Goal: Navigation & Orientation: Find specific page/section

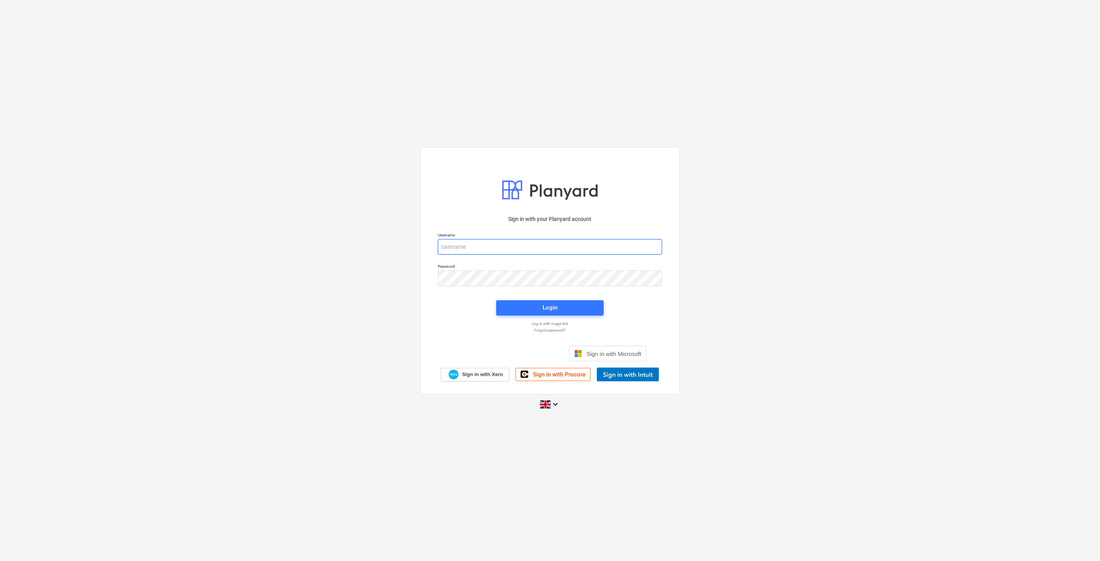
click at [524, 248] on input "email" at bounding box center [550, 246] width 224 height 15
type input "[PERSON_NAME][EMAIL_ADDRESS][DOMAIN_NAME]"
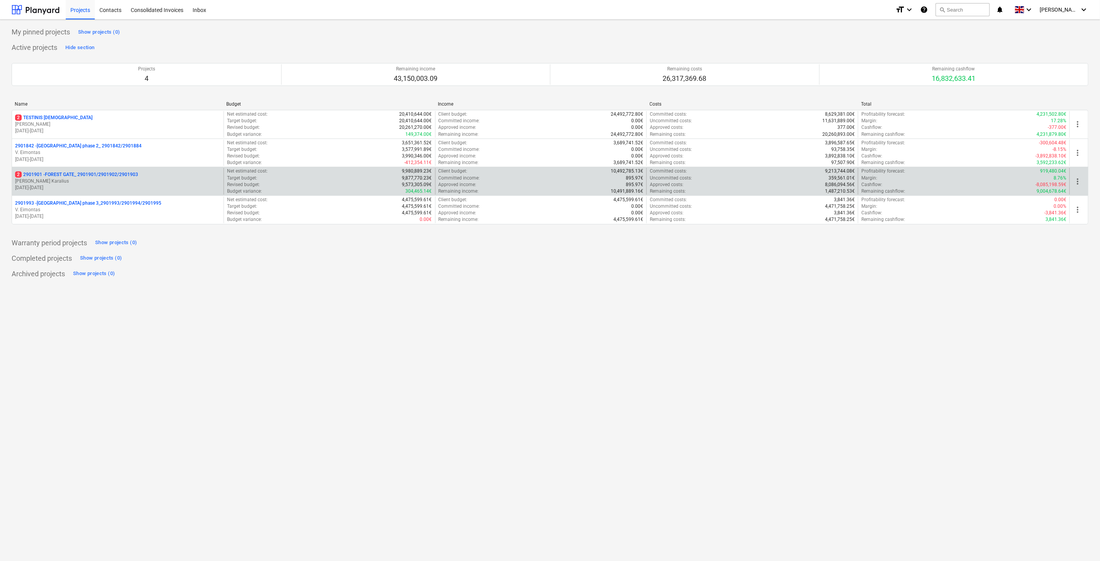
click at [149, 173] on div "2 2901901 - FOREST GATE_ 2901901/2901902/2901903" at bounding box center [117, 174] width 205 height 7
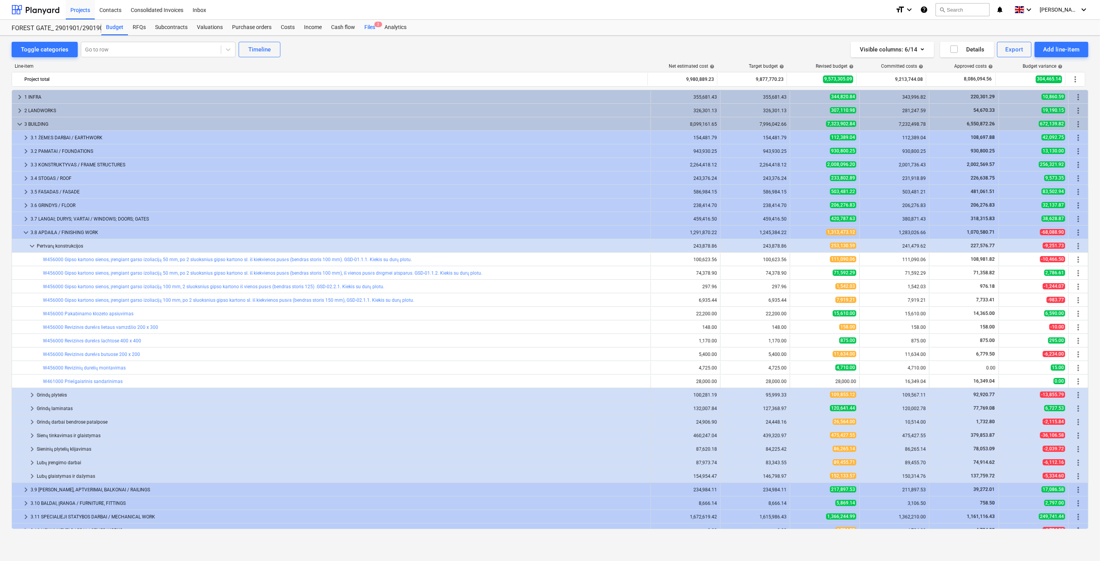
scroll to position [62, 0]
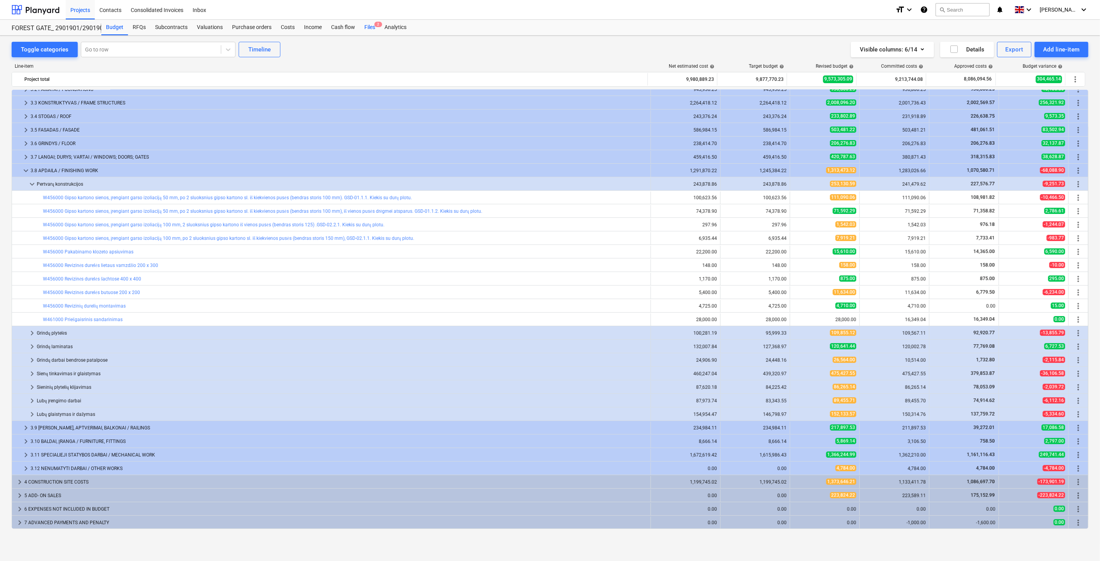
click at [370, 32] on div "Files 2" at bounding box center [370, 27] width 20 height 15
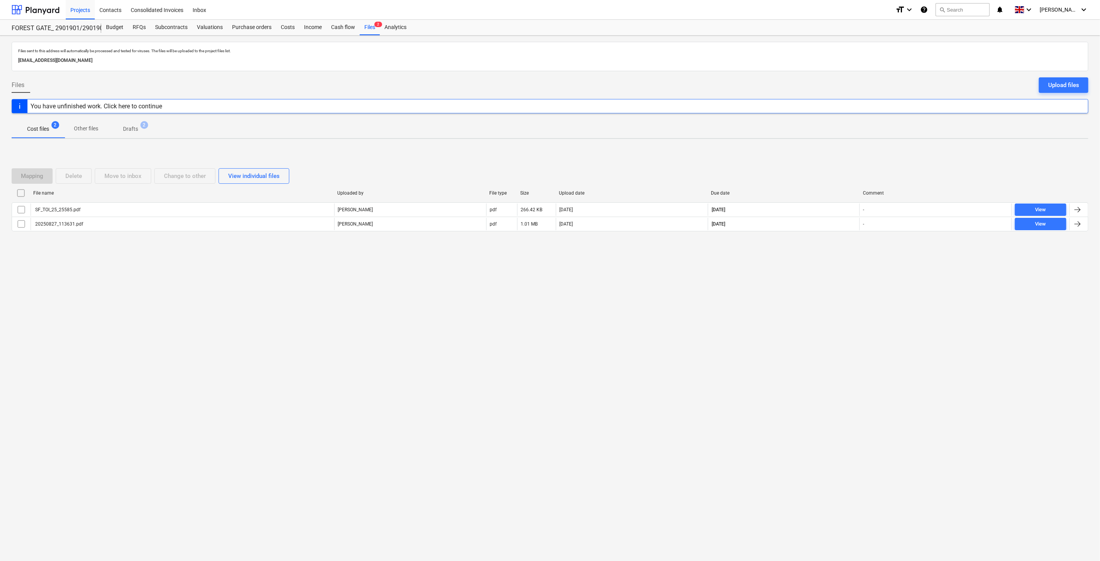
click at [786, 316] on div "Files sent to this address will automatically be processed and tested for virus…" at bounding box center [550, 298] width 1100 height 525
click at [816, 289] on div "Files sent to this address will automatically be processed and tested for virus…" at bounding box center [550, 298] width 1100 height 525
drag, startPoint x: 832, startPoint y: 275, endPoint x: 842, endPoint y: 263, distance: 14.6
click at [833, 273] on div "Files sent to this address will automatically be processed and tested for virus…" at bounding box center [550, 298] width 1100 height 525
click at [842, 263] on div "Files sent to this address will automatically be processed and tested for virus…" at bounding box center [550, 298] width 1100 height 525
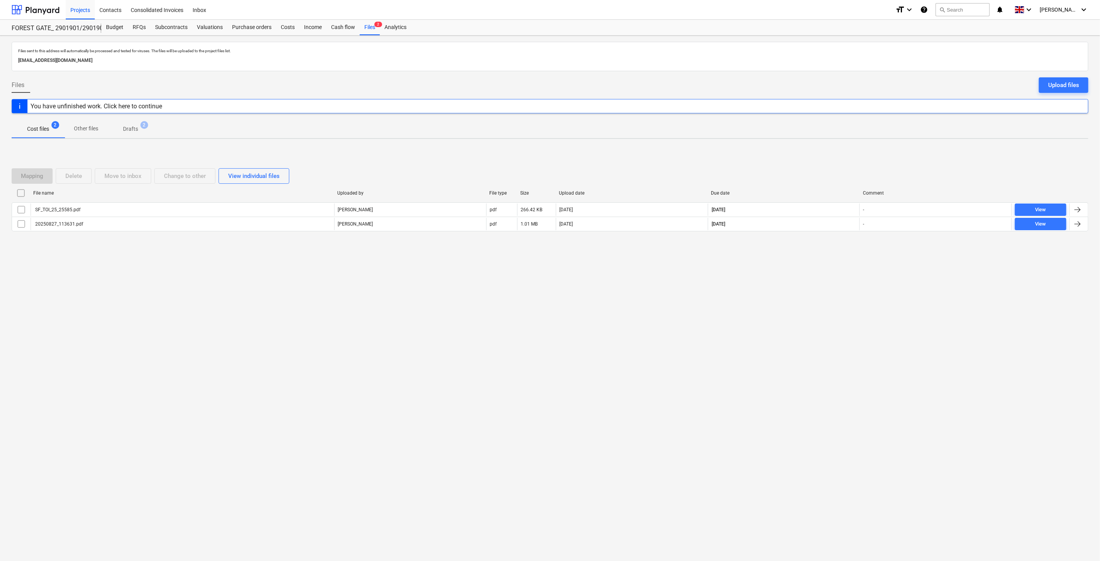
click at [835, 266] on div "Files sent to this address will automatically be processed and tested for virus…" at bounding box center [550, 298] width 1100 height 525
click at [845, 245] on div "Mapping Delete Move to inbox Change to other View individual files File name Up…" at bounding box center [550, 203] width 1076 height 88
click at [807, 285] on div "Files sent to this address will automatically be processed and tested for virus…" at bounding box center [550, 298] width 1100 height 525
click at [829, 240] on div at bounding box center [550, 237] width 1076 height 6
drag, startPoint x: 833, startPoint y: 238, endPoint x: 842, endPoint y: 234, distance: 9.7
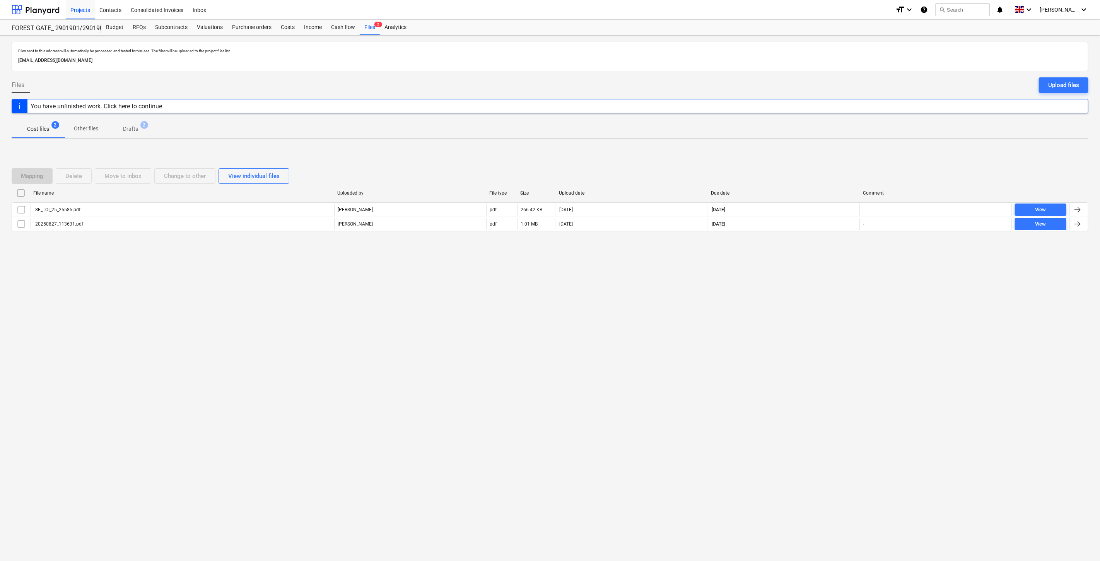
click at [834, 238] on div at bounding box center [550, 237] width 1076 height 6
click at [842, 234] on div at bounding box center [550, 237] width 1076 height 6
click at [810, 279] on div "Files sent to this address will automatically be processed and tested for virus…" at bounding box center [550, 298] width 1100 height 525
click at [823, 261] on div "Mapping Delete Move to inbox Change to other View individual files File name Up…" at bounding box center [550, 203] width 1076 height 116
drag, startPoint x: 833, startPoint y: 251, endPoint x: 844, endPoint y: 236, distance: 19.3
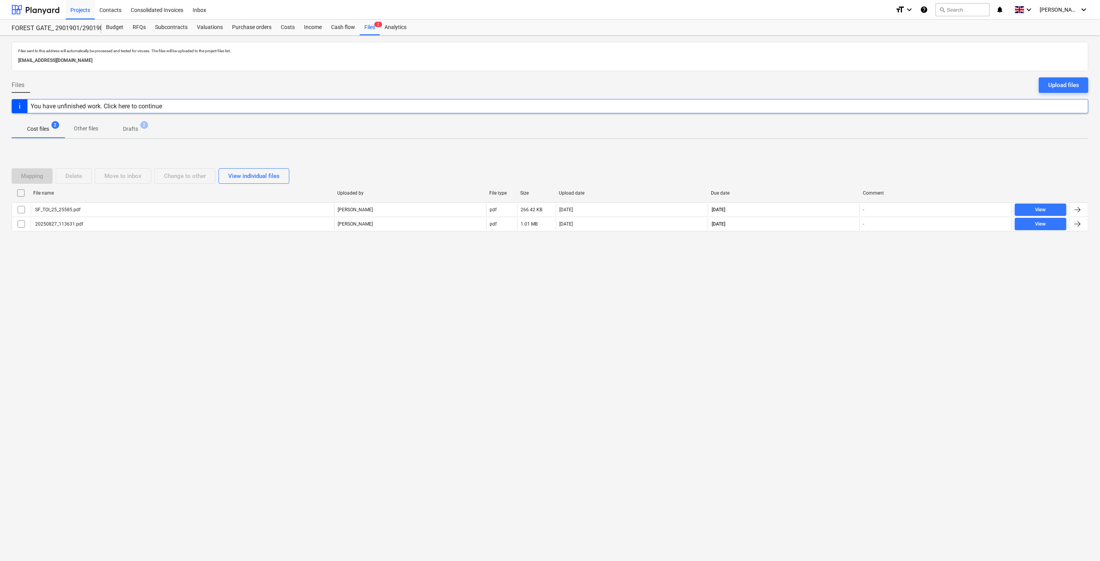
click at [835, 247] on div "Mapping Delete Move to inbox Change to other View individual files File name Up…" at bounding box center [550, 203] width 1076 height 116
click at [844, 236] on div at bounding box center [550, 237] width 1076 height 6
click at [795, 287] on div "Files sent to this address will automatically be processed and tested for virus…" at bounding box center [550, 298] width 1100 height 525
click at [818, 266] on div "Files sent to this address will automatically be processed and tested for virus…" at bounding box center [550, 298] width 1100 height 525
click at [823, 250] on div "Mapping Delete Move to inbox Change to other View individual files File name Up…" at bounding box center [550, 203] width 1076 height 116
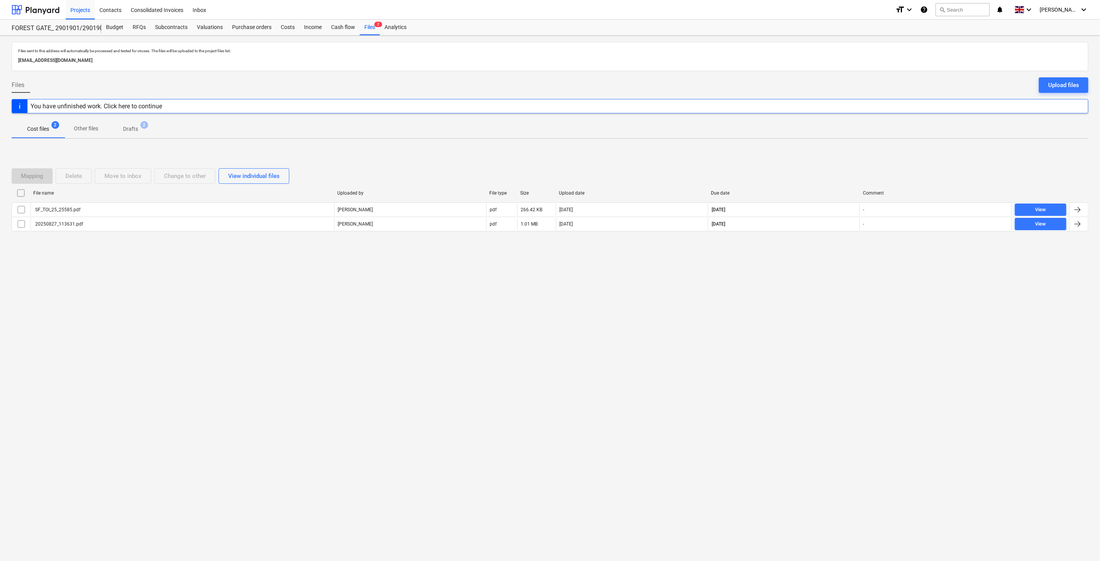
click at [837, 241] on div "Mapping Delete Move to inbox Change to other View individual files File name Up…" at bounding box center [550, 203] width 1076 height 88
click at [811, 280] on div "Files sent to this address will automatically be processed and tested for virus…" at bounding box center [550, 298] width 1100 height 525
click at [825, 258] on div "Mapping Delete Move to inbox Change to other View individual files File name Up…" at bounding box center [550, 203] width 1076 height 116
drag, startPoint x: 834, startPoint y: 247, endPoint x: 845, endPoint y: 238, distance: 14.3
click at [835, 247] on div "Mapping Delete Move to inbox Change to other View individual files File name Up…" at bounding box center [550, 203] width 1076 height 116
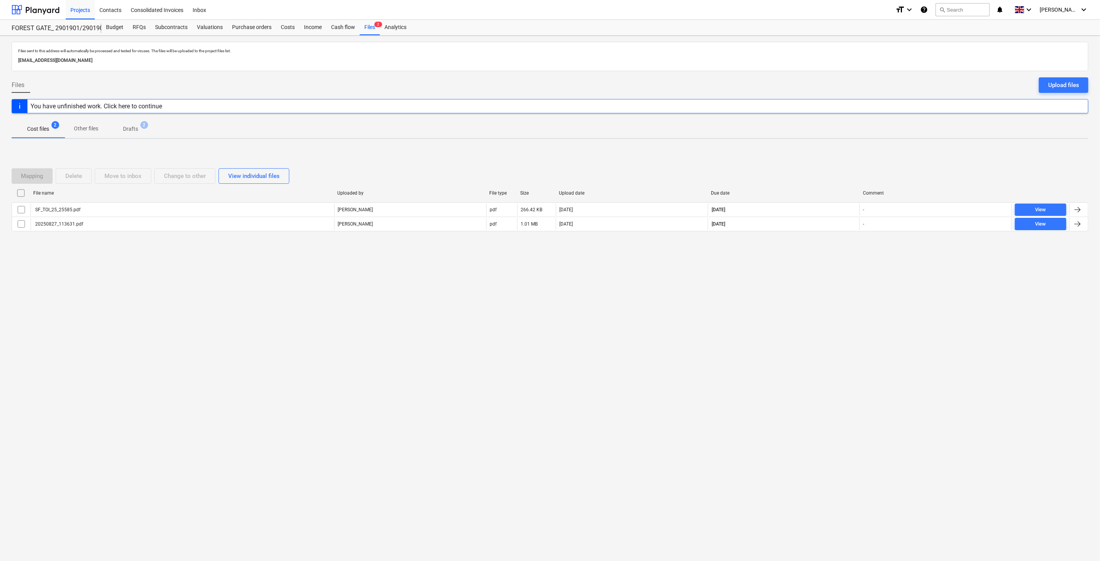
click at [845, 238] on div at bounding box center [550, 237] width 1076 height 6
drag, startPoint x: 811, startPoint y: 266, endPoint x: 845, endPoint y: 242, distance: 41.6
click at [819, 261] on div "Files sent to this address will automatically be processed and tested for virus…" at bounding box center [550, 298] width 1100 height 525
click at [845, 242] on div "Mapping Delete Move to inbox Change to other View individual files File name Up…" at bounding box center [550, 203] width 1076 height 88
drag, startPoint x: 820, startPoint y: 258, endPoint x: 847, endPoint y: 240, distance: 32.3
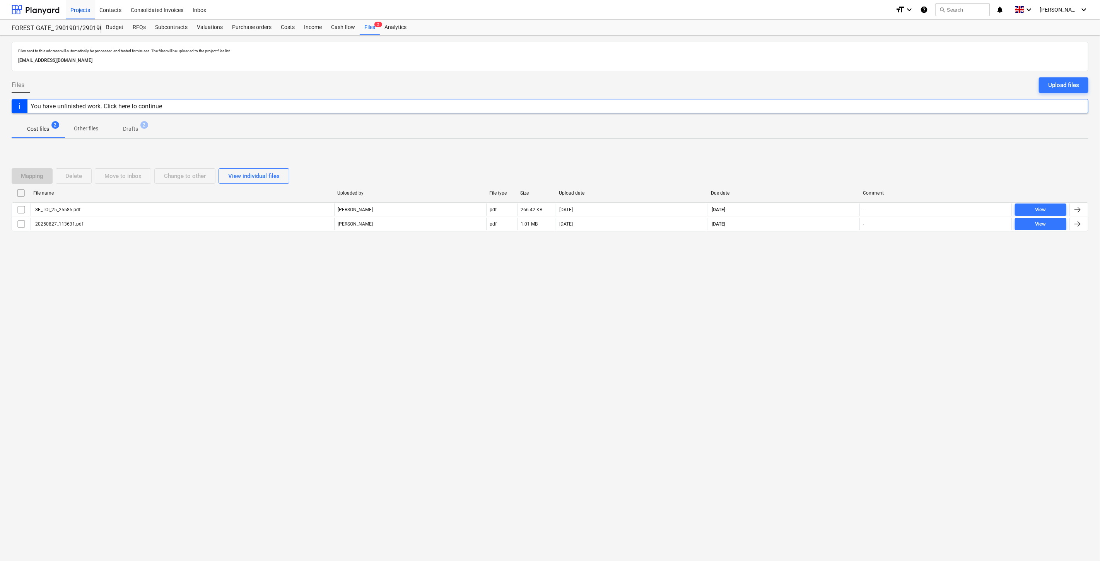
click at [823, 256] on div "Mapping Delete Move to inbox Change to other View individual files File name Up…" at bounding box center [550, 203] width 1076 height 116
click at [847, 240] on div at bounding box center [550, 237] width 1076 height 6
